Goal: Transaction & Acquisition: Purchase product/service

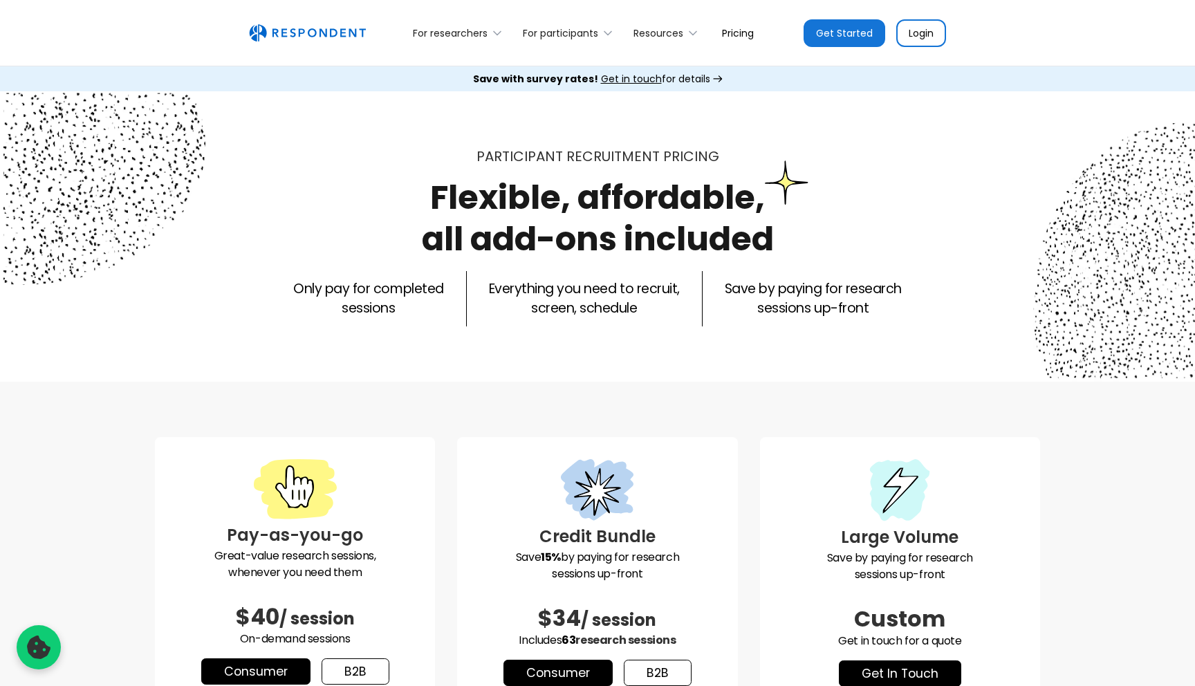
scroll to position [373, 0]
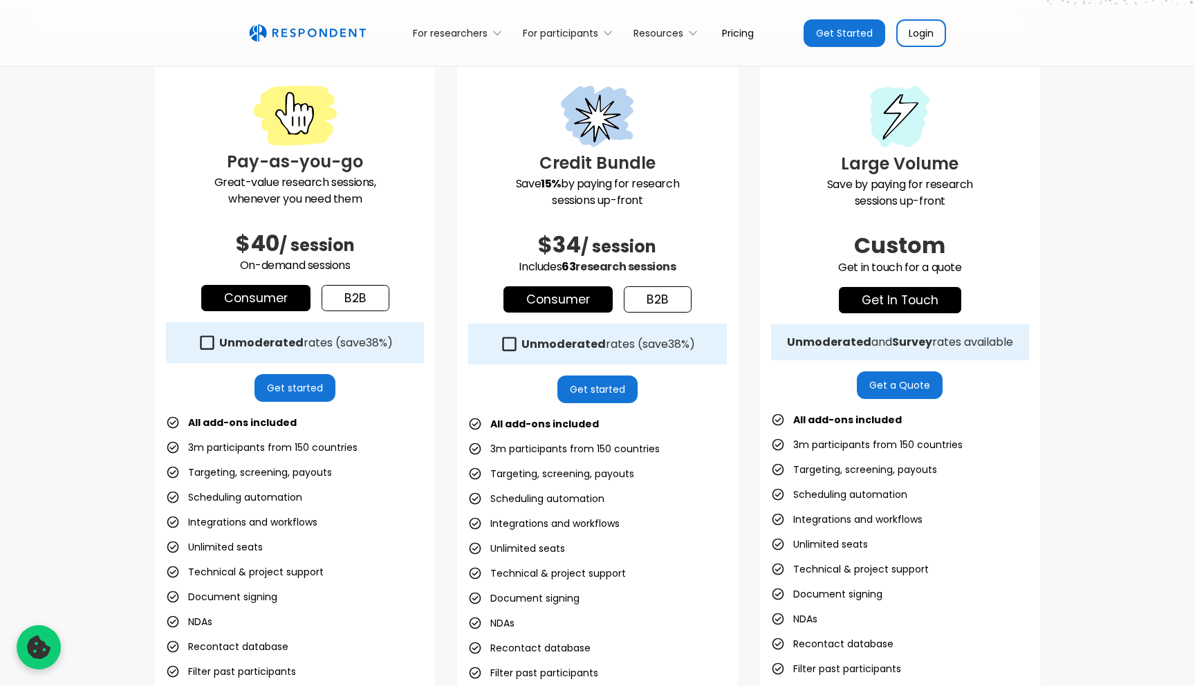
click at [206, 340] on icon at bounding box center [207, 342] width 19 height 19
click at [118, 350] on div "Pay-as-you-go Great-value research sessions, whenever you need them $25 / sessi…" at bounding box center [597, 394] width 1195 height 772
click at [362, 294] on link "b2b" at bounding box center [356, 298] width 68 height 26
click at [268, 297] on link "Consumer" at bounding box center [255, 298] width 109 height 26
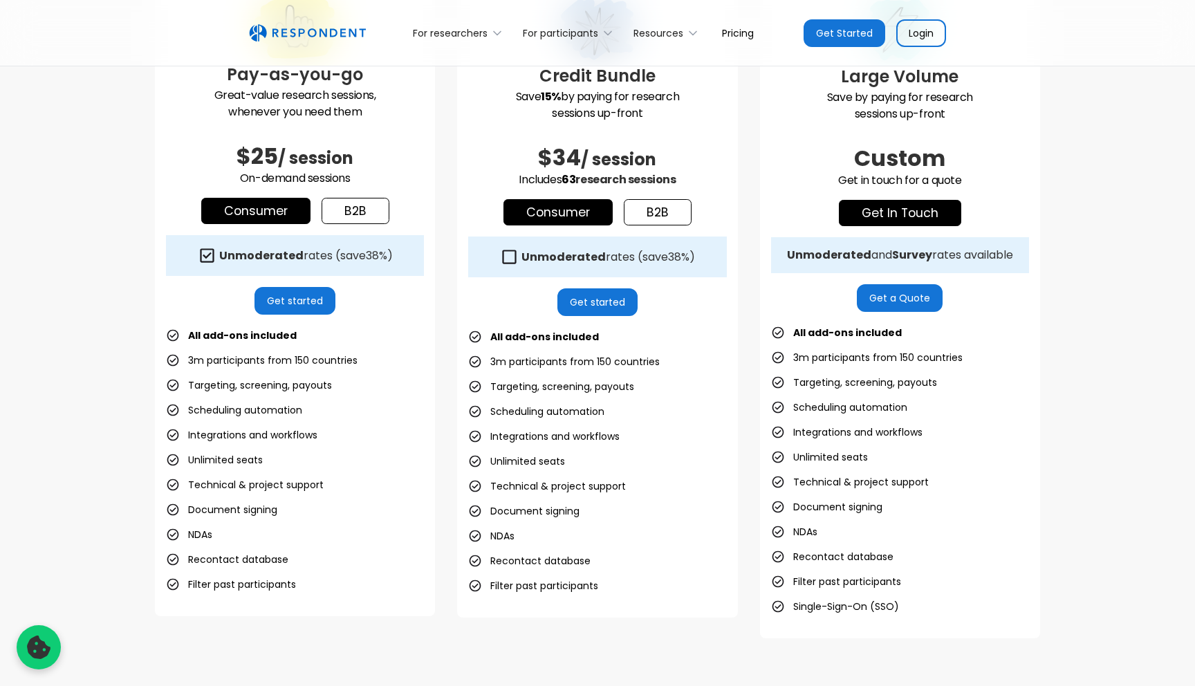
scroll to position [461, 0]
click at [105, 366] on div "Pay-as-you-go Great-value research sessions, whenever you need them $25 / sessi…" at bounding box center [597, 306] width 1195 height 772
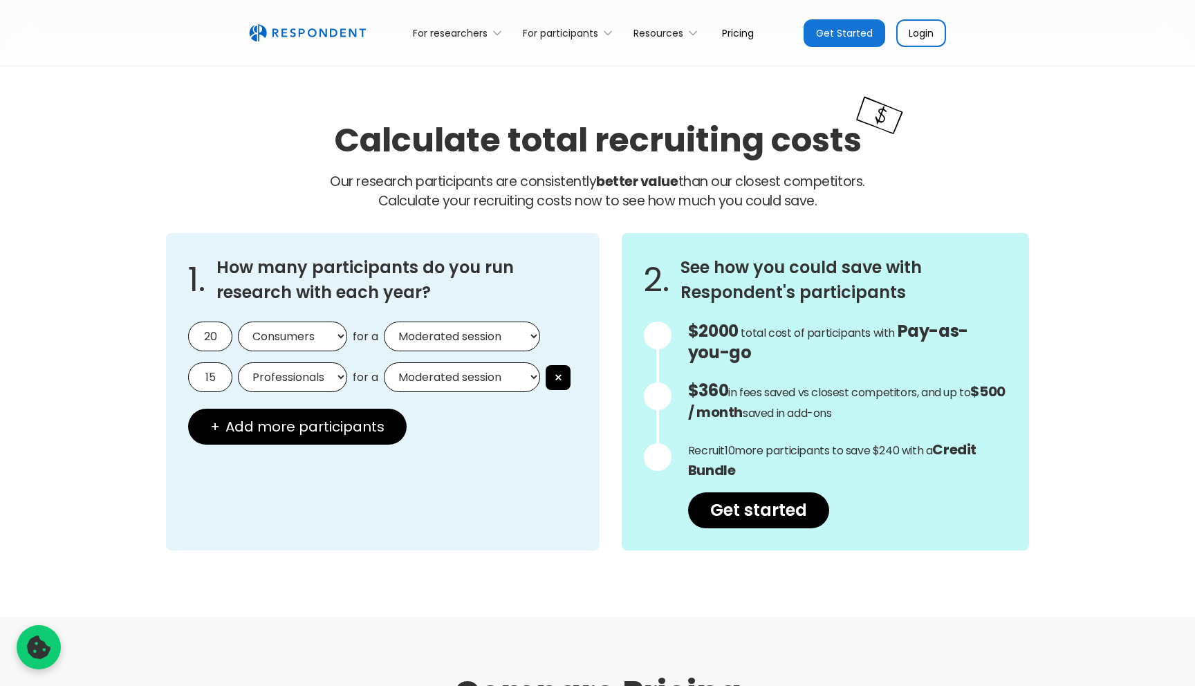
scroll to position [1111, 0]
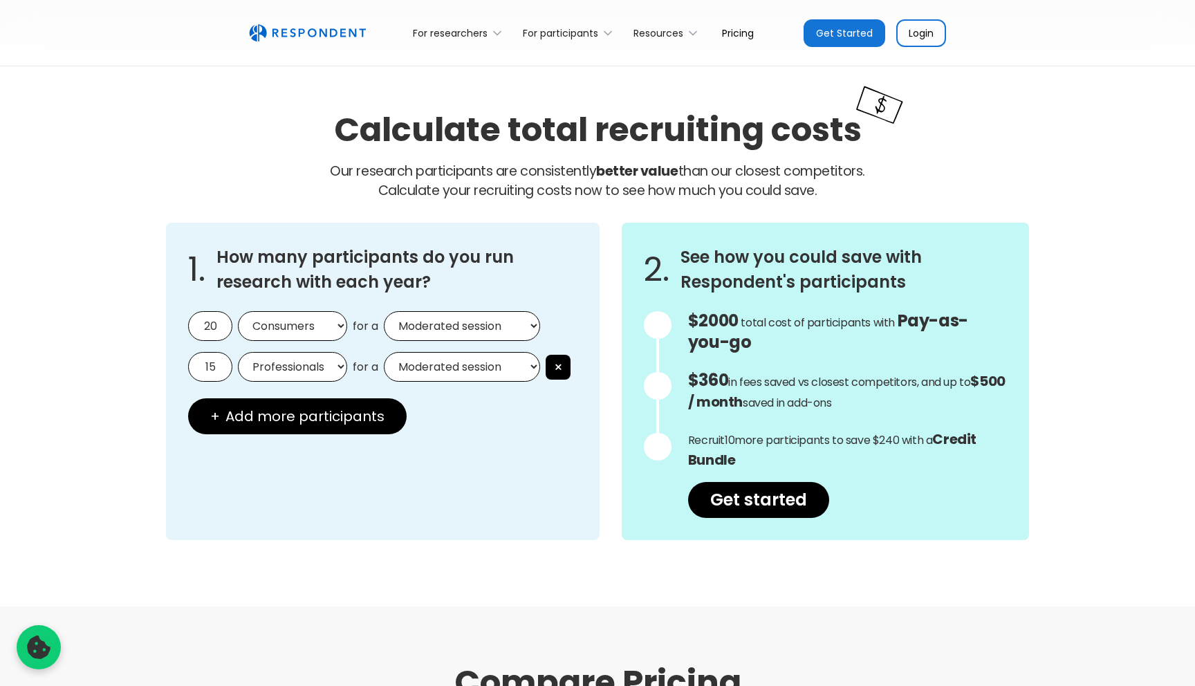
click at [472, 331] on select "Moderated session Unmoderated session" at bounding box center [462, 326] width 156 height 30
select select "unmoderated"
click at [384, 311] on select "Moderated session Unmoderated session" at bounding box center [462, 326] width 156 height 30
click at [557, 370] on button "×" at bounding box center [558, 367] width 25 height 25
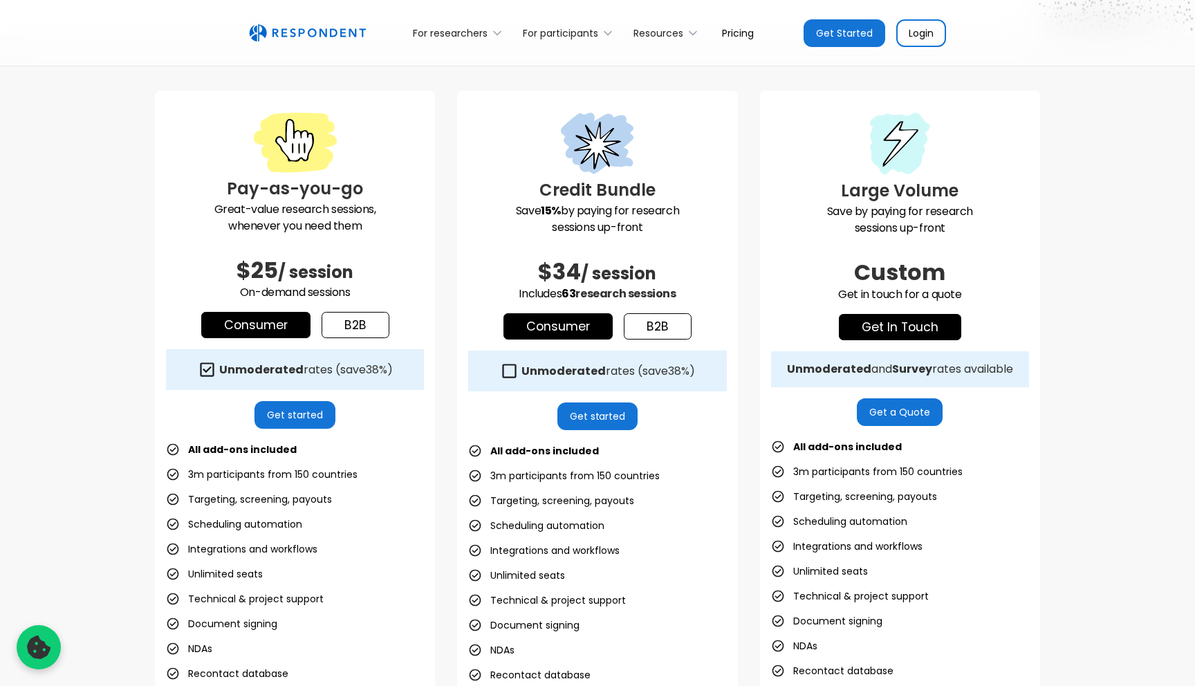
scroll to position [0, 0]
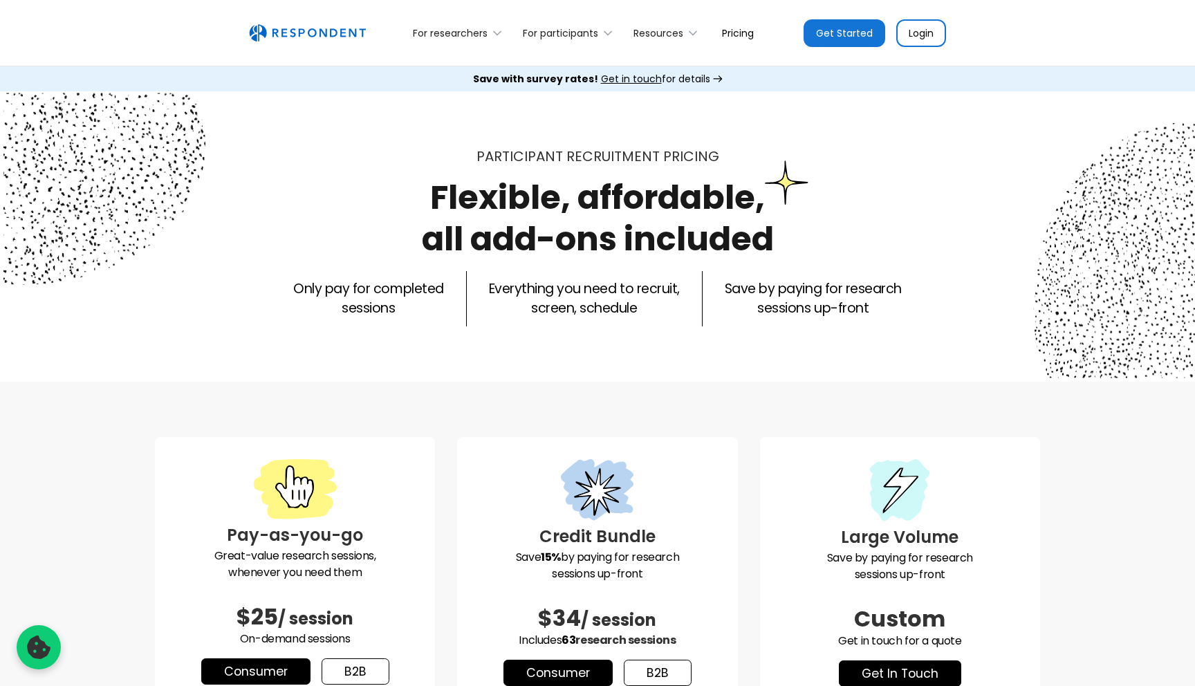
click at [1028, 266] on div "Participant recruitment PRICING Flexible, affordable, all add-ons included Only…" at bounding box center [597, 237] width 885 height 180
